Goal: Task Accomplishment & Management: Complete application form

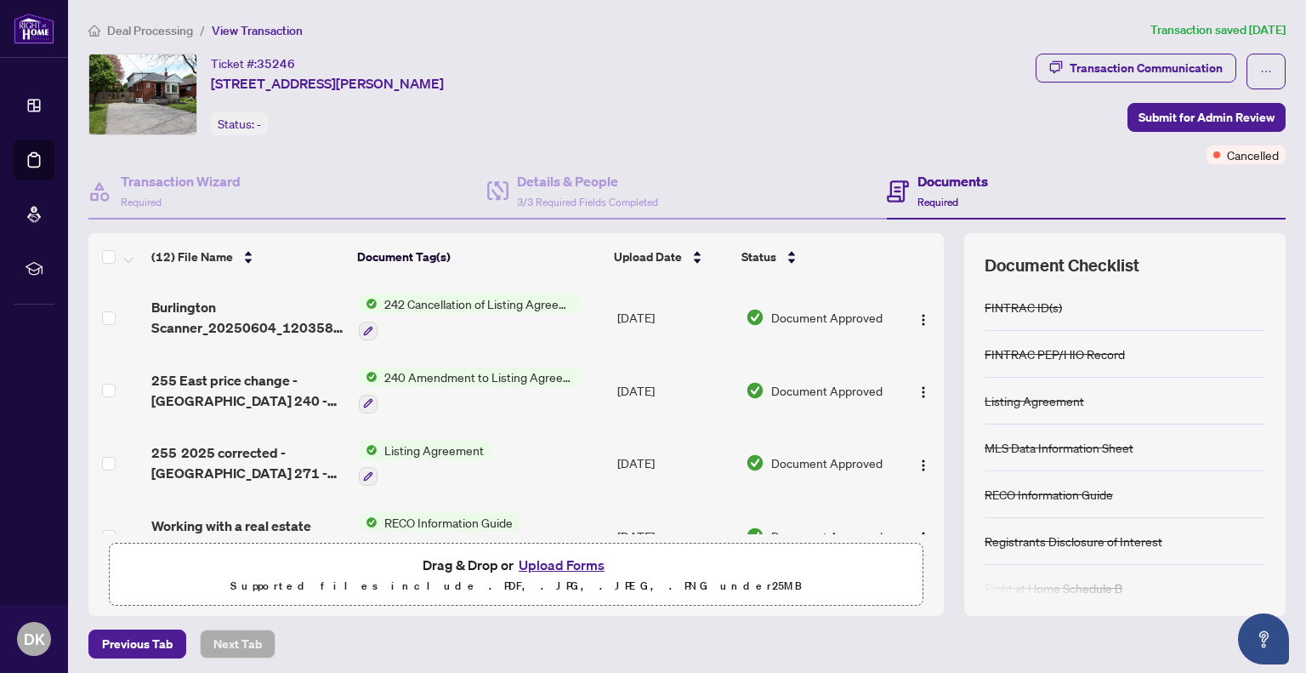
click at [152, 33] on span "Deal Processing" at bounding box center [150, 30] width 86 height 15
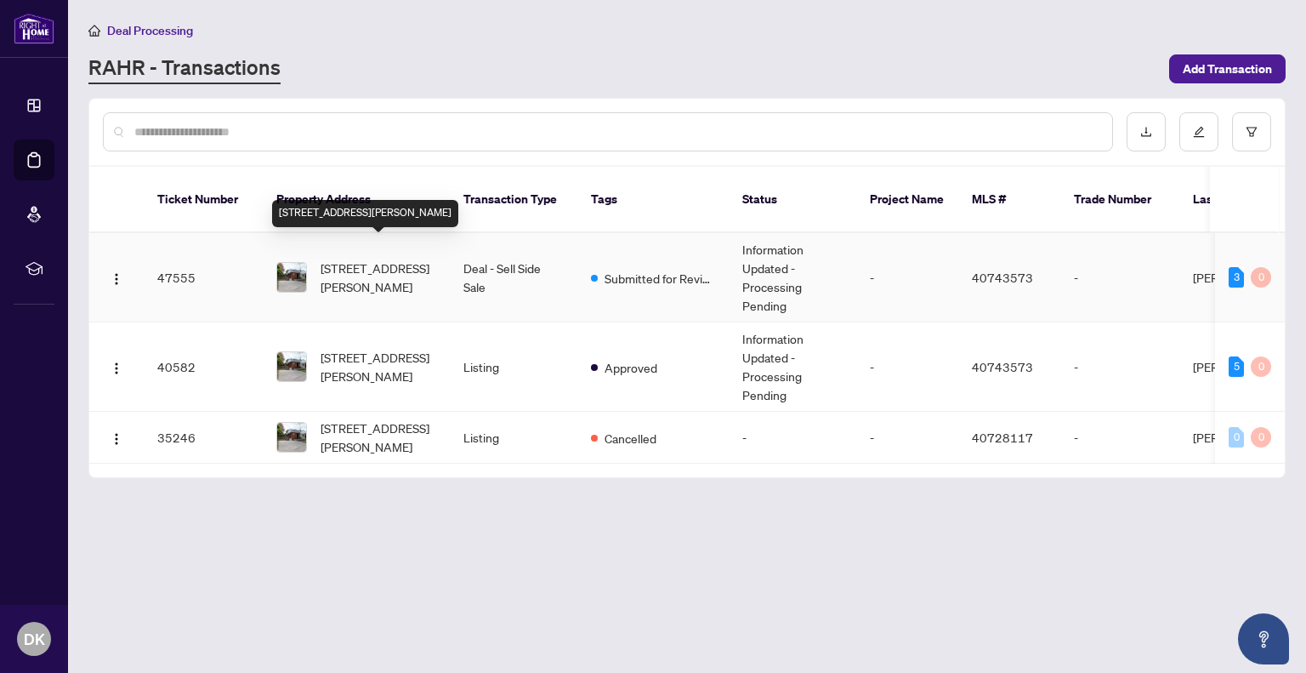
click at [368, 259] on span "[STREET_ADDRESS][PERSON_NAME]" at bounding box center [379, 277] width 116 height 37
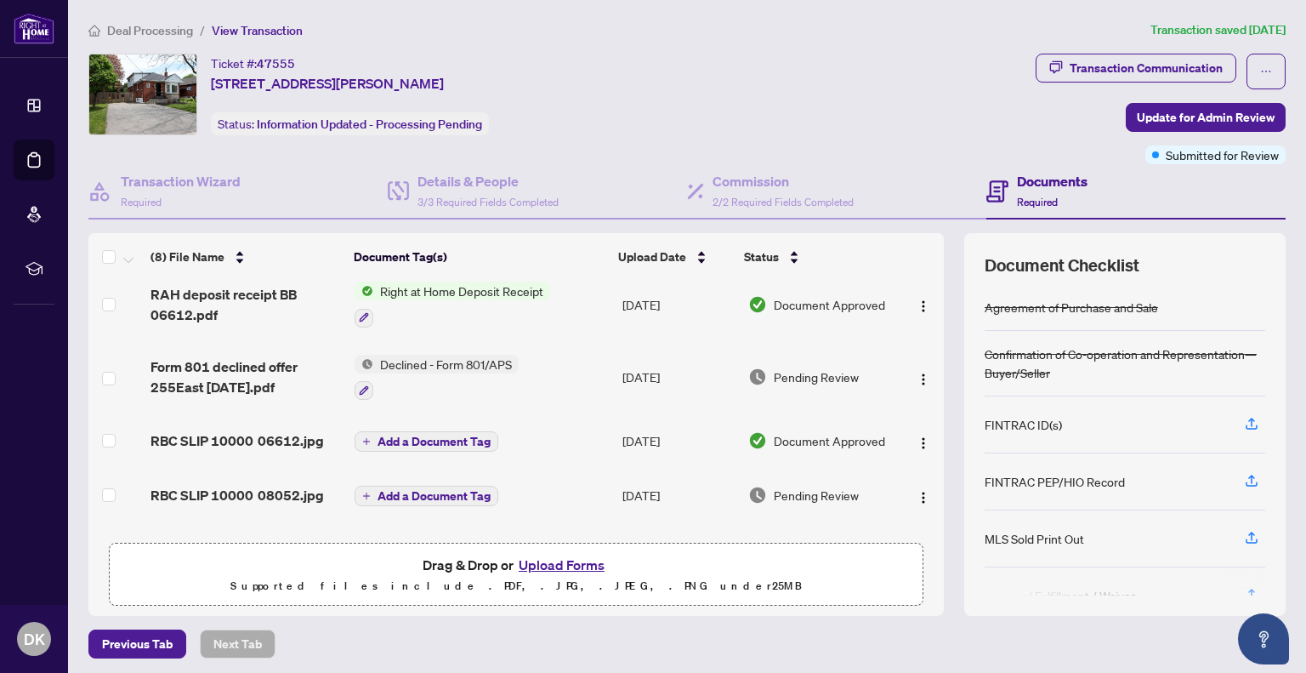
scroll to position [1, 0]
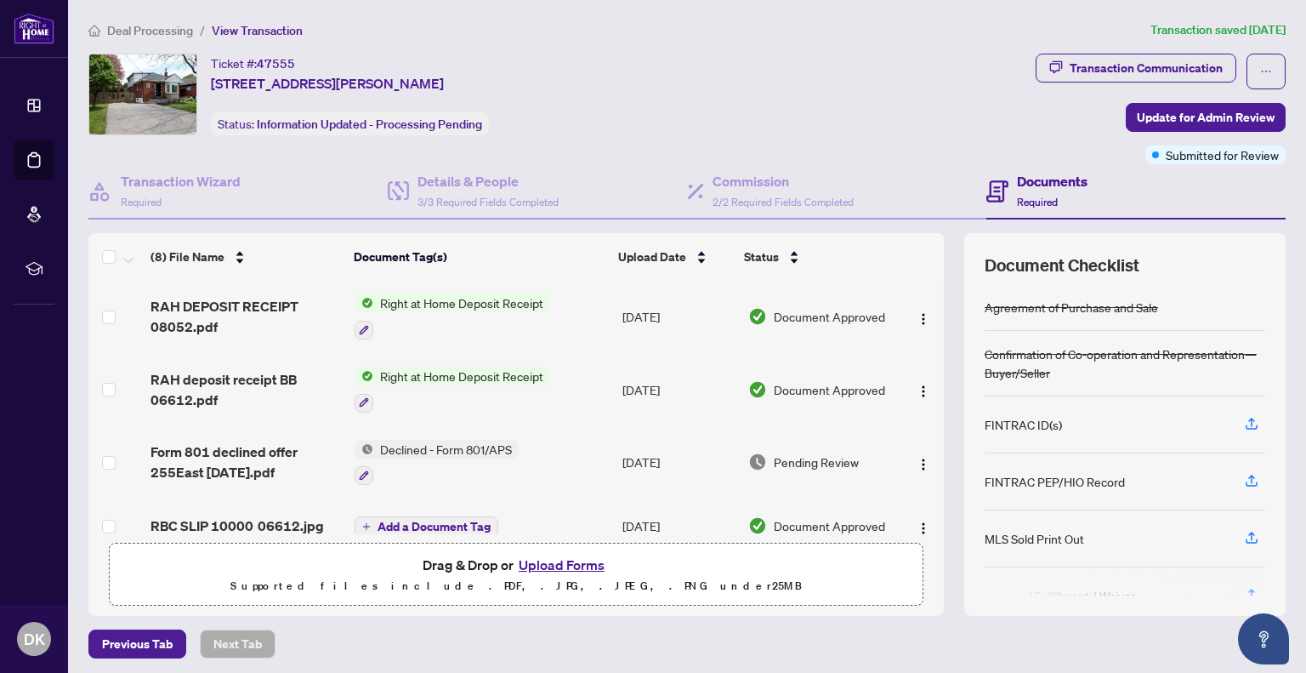
click at [554, 564] on button "Upload Forms" at bounding box center [562, 565] width 96 height 22
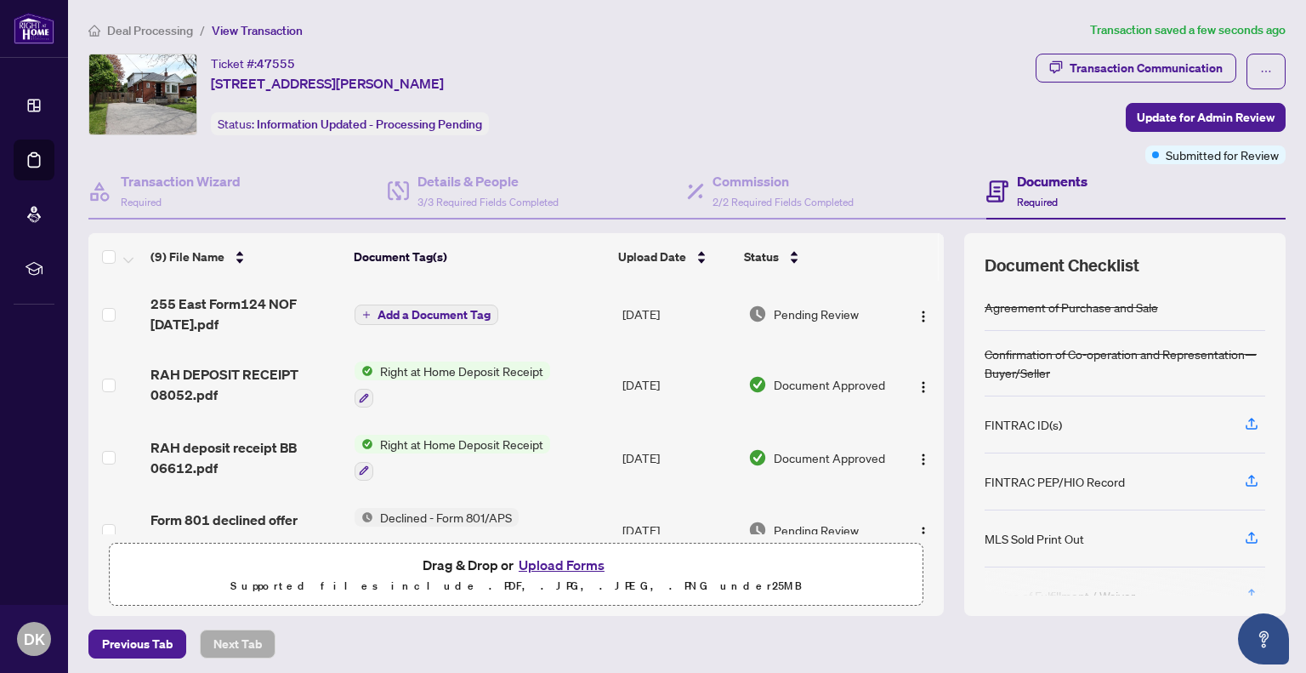
click at [418, 309] on span "Add a Document Tag" at bounding box center [434, 315] width 113 height 12
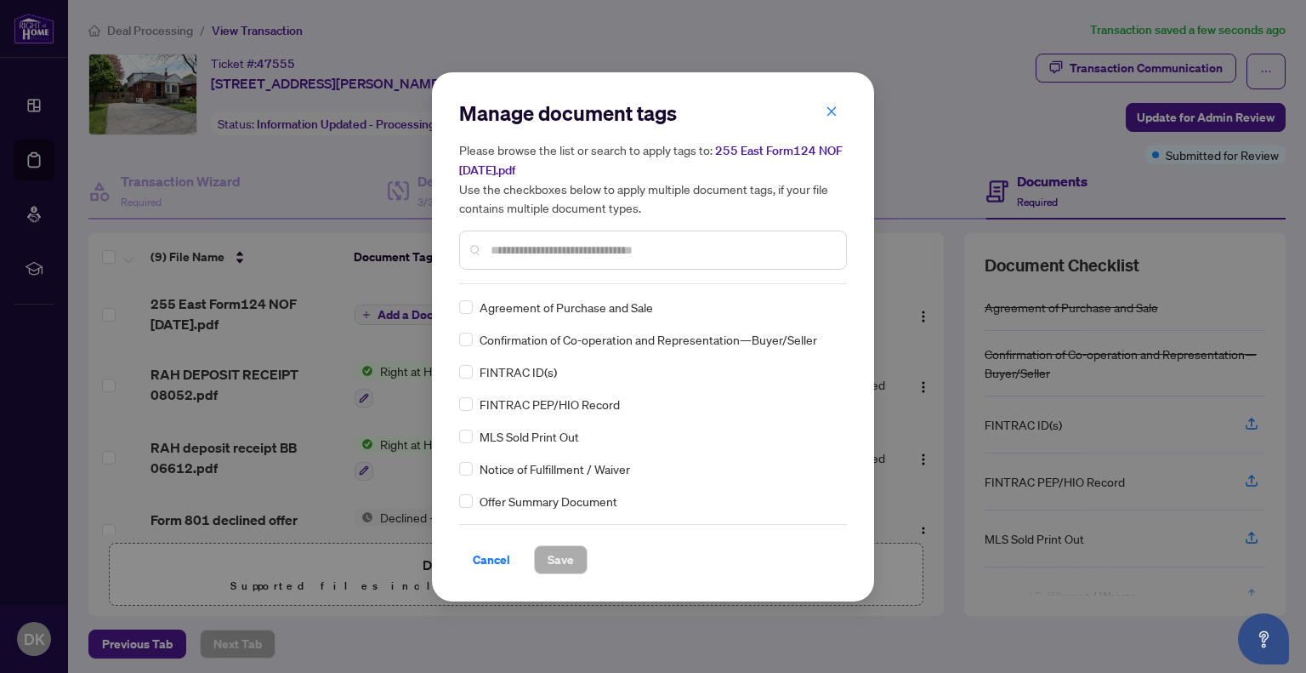
click at [514, 243] on input "text" at bounding box center [662, 250] width 342 height 19
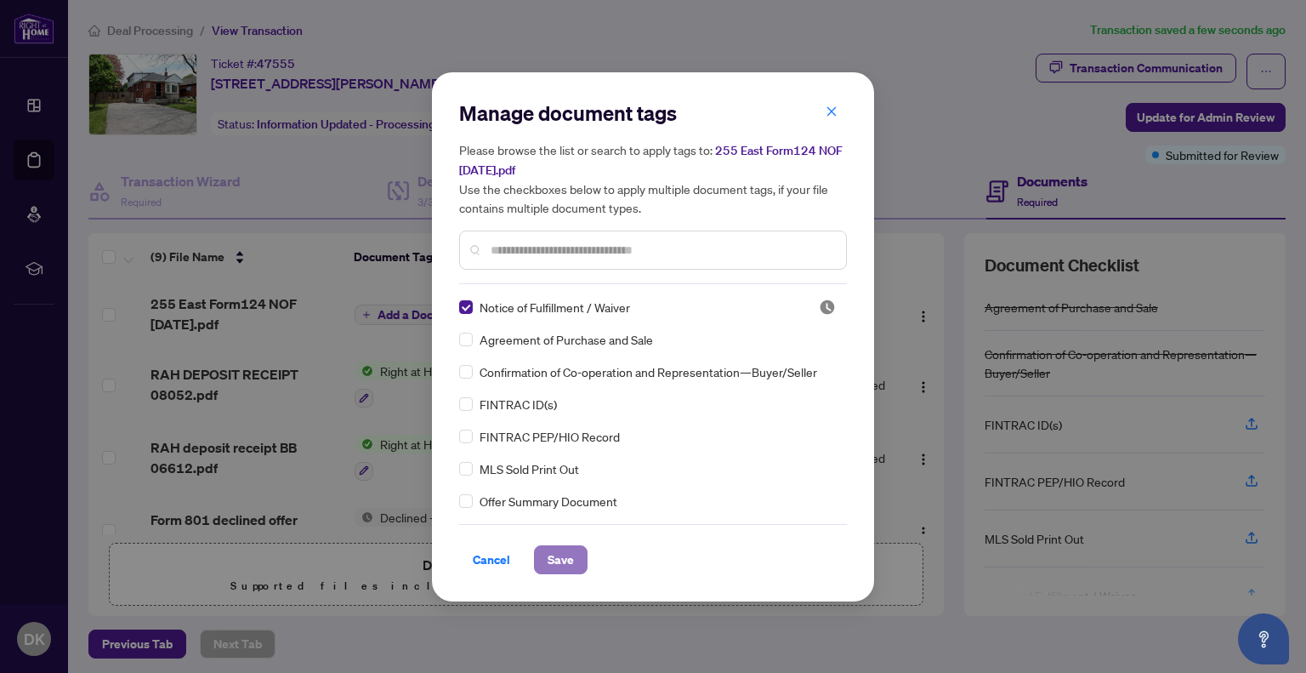
click at [561, 559] on span "Save" at bounding box center [561, 559] width 26 height 27
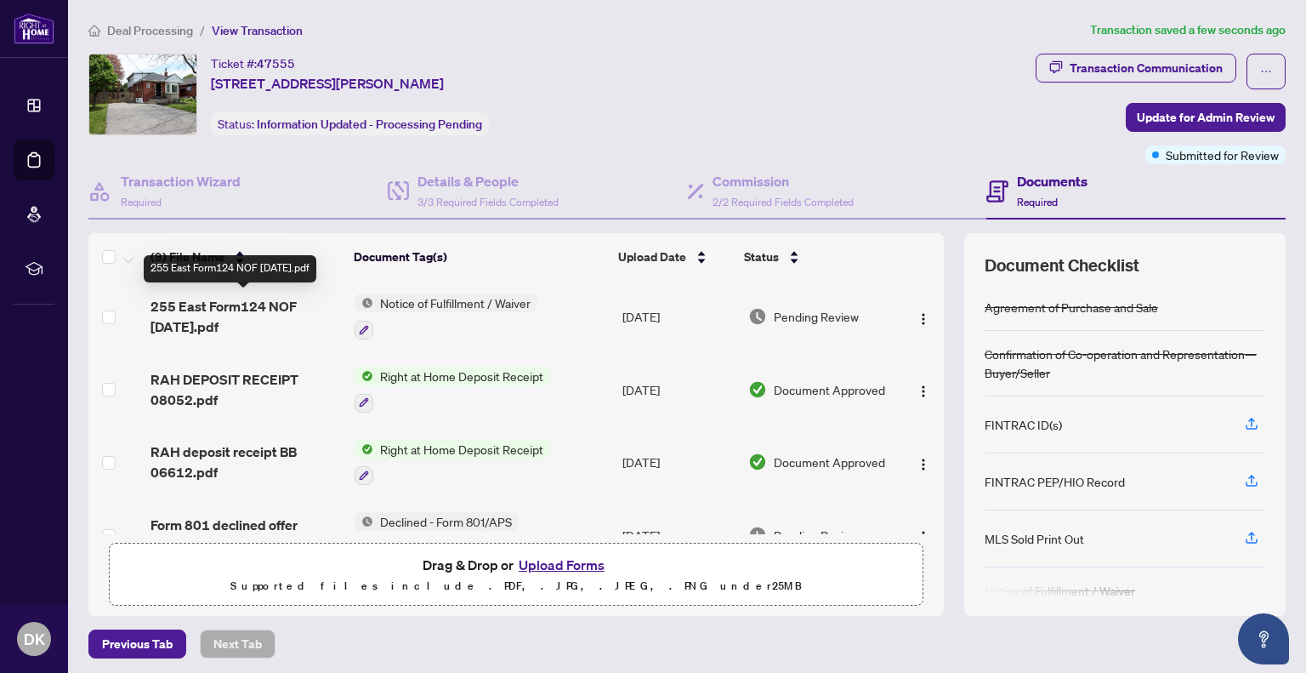
click at [200, 304] on span "255 East Form124 NOF [DATE].pdf" at bounding box center [246, 316] width 190 height 41
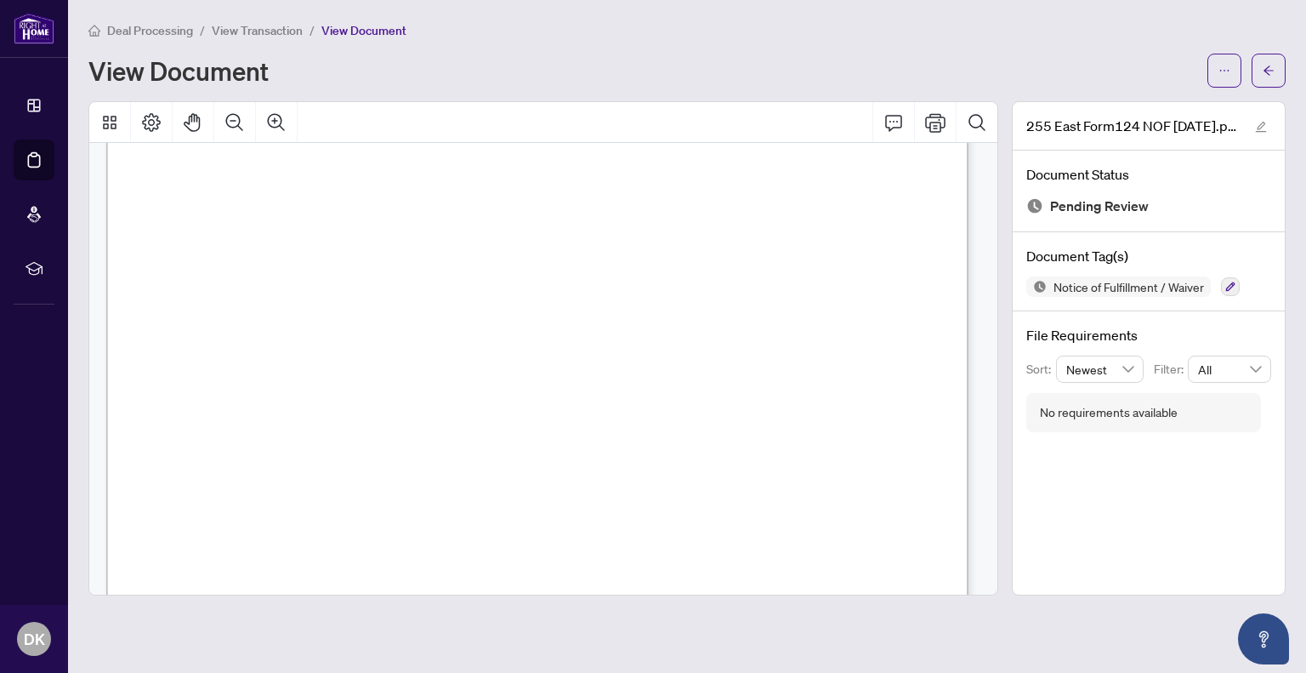
scroll to position [102, 0]
click at [1269, 60] on span "button" at bounding box center [1269, 70] width 12 height 27
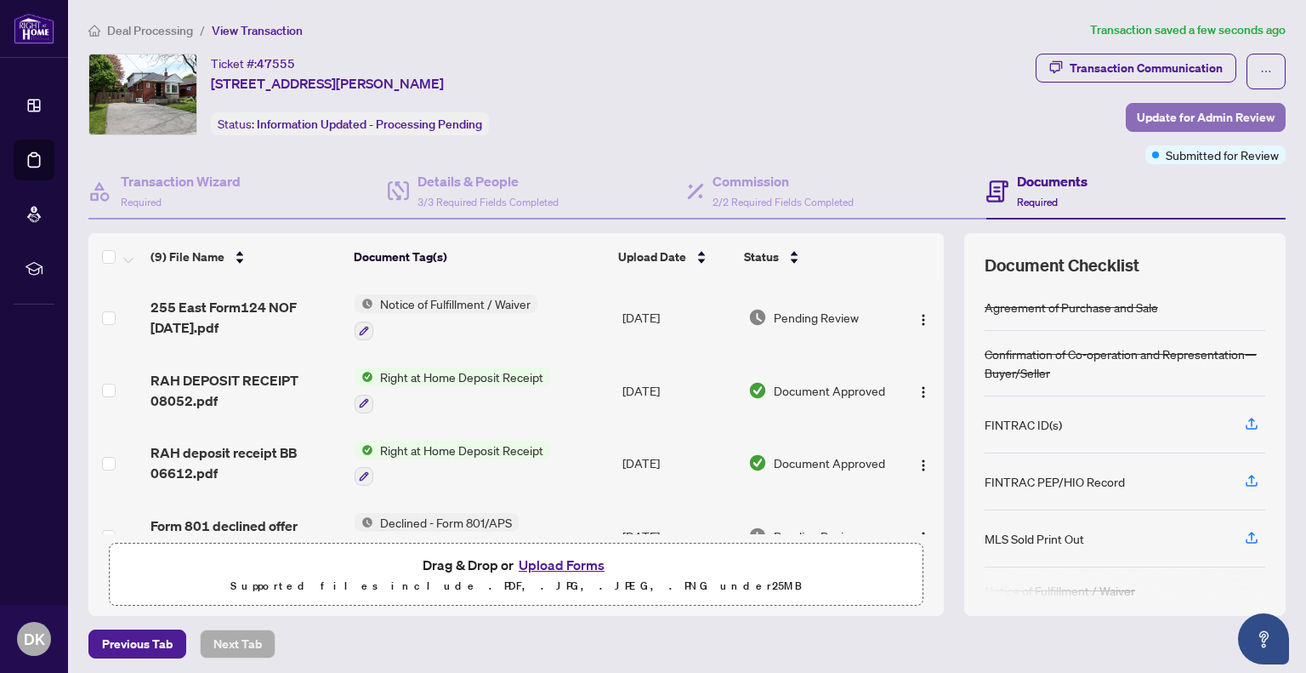
click at [1151, 118] on span "Update for Admin Review" at bounding box center [1206, 117] width 138 height 27
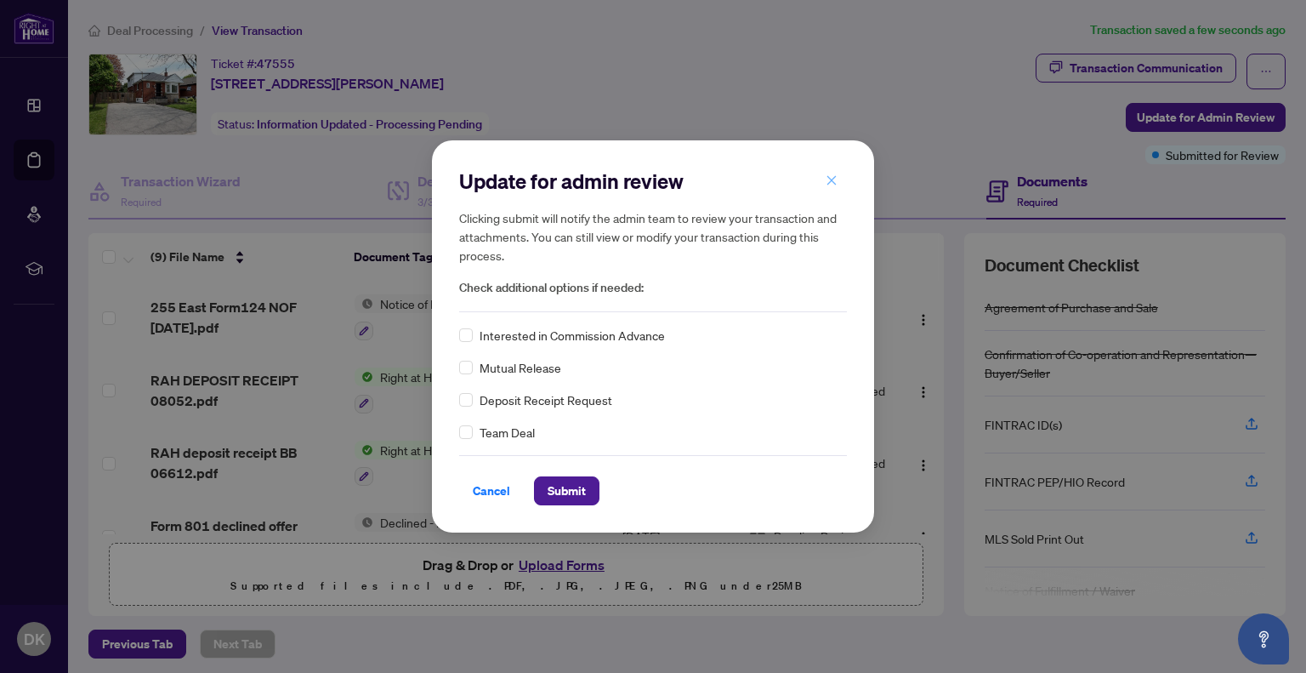
click at [832, 179] on icon "close" at bounding box center [832, 180] width 12 height 12
